Goal: Transaction & Acquisition: Subscribe to service/newsletter

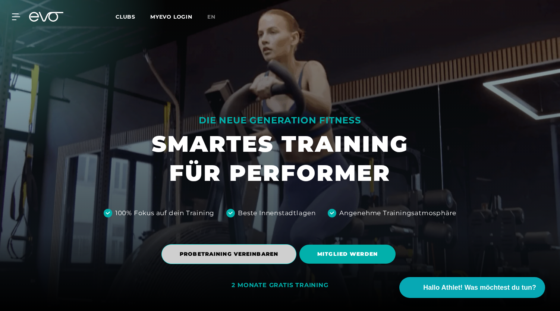
click at [257, 258] on span "PROBETRAINING VEREINBAREN" at bounding box center [229, 254] width 98 height 8
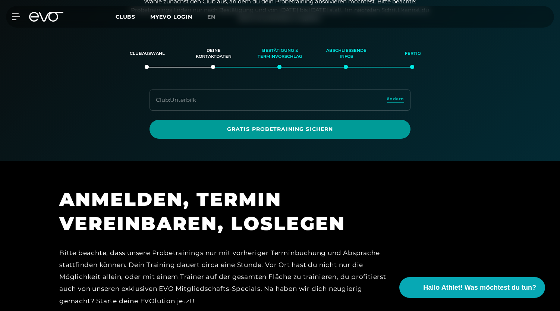
scroll to position [128, 0]
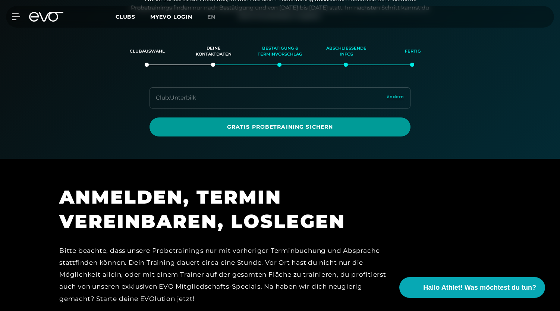
click at [288, 126] on span "Gratis Probetraining sichern" at bounding box center [279, 127] width 225 height 8
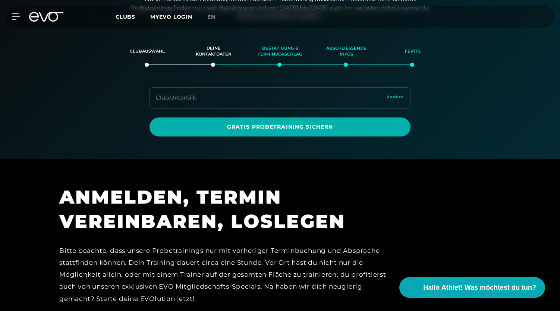
click at [45, 18] on icon at bounding box center [46, 17] width 34 height 10
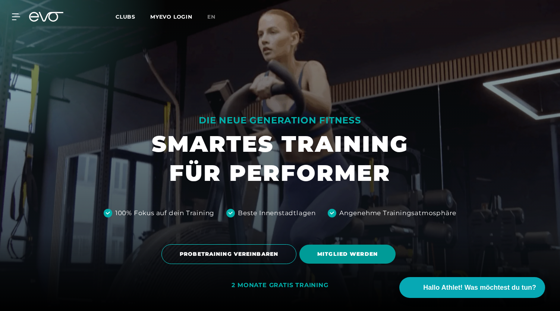
click at [352, 256] on span "MITGLIED WERDEN" at bounding box center [347, 254] width 60 height 8
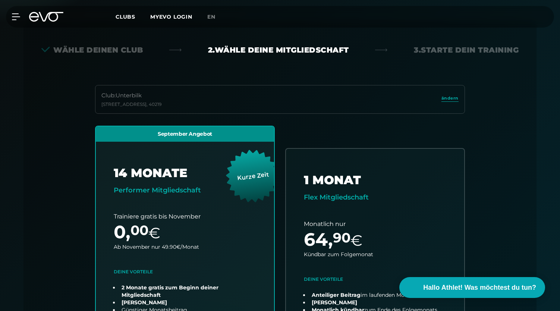
scroll to position [23, 0]
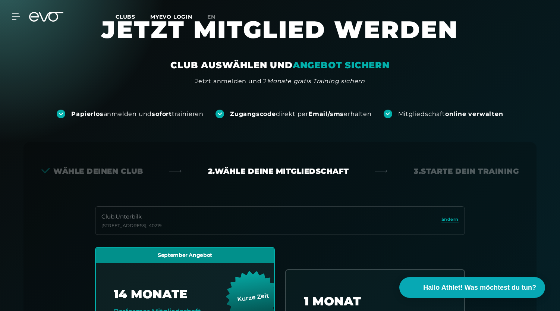
click at [50, 15] on icon at bounding box center [46, 17] width 34 height 10
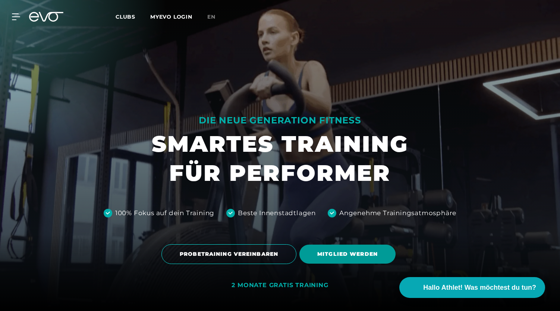
click at [351, 253] on span "MITGLIED WERDEN" at bounding box center [347, 254] width 60 height 8
